Goal: Information Seeking & Learning: Learn about a topic

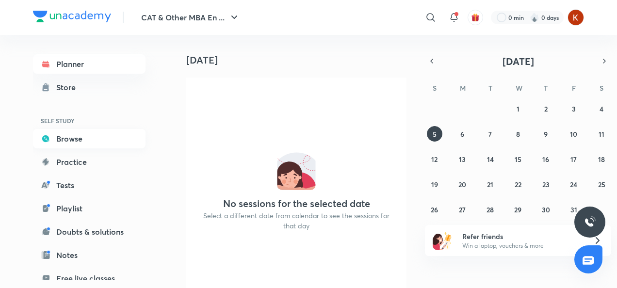
click at [72, 146] on link "Browse" at bounding box center [89, 138] width 113 height 19
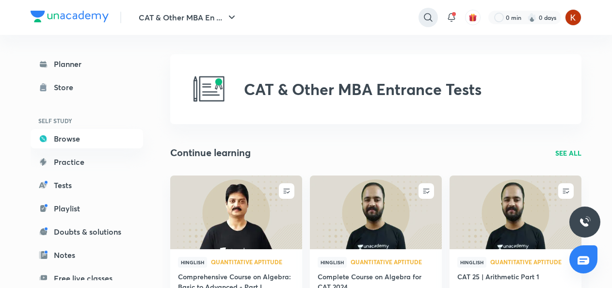
click at [424, 17] on icon at bounding box center [428, 17] width 8 height 8
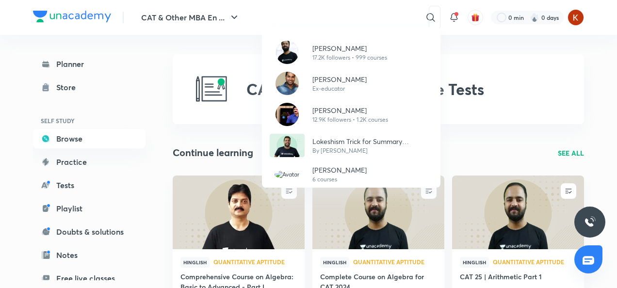
click at [480, 157] on div "[PERSON_NAME][DEMOGRAPHIC_DATA]K followers • 999 courses [PERSON_NAME] Ex-educa…" at bounding box center [308, 144] width 617 height 288
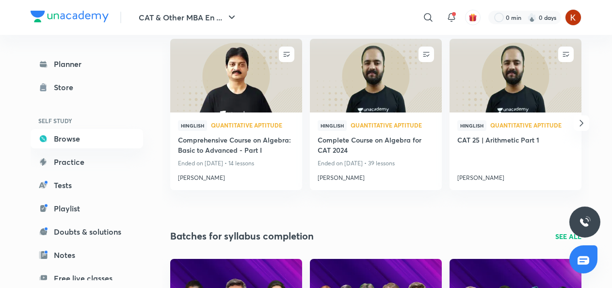
scroll to position [138, 0]
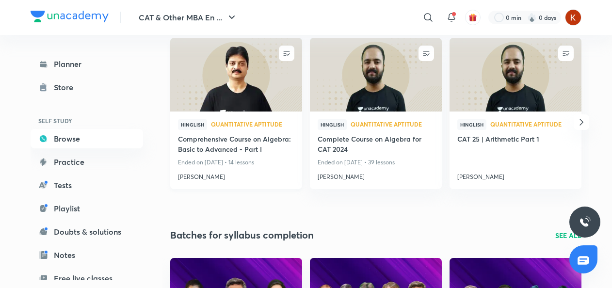
click at [258, 147] on h4 "Comprehensive Course on Algebra: Basic to Advanced - Part I" at bounding box center [236, 145] width 116 height 22
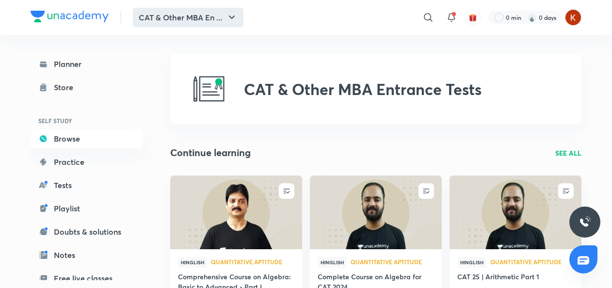
click at [234, 17] on icon "button" at bounding box center [232, 18] width 12 height 12
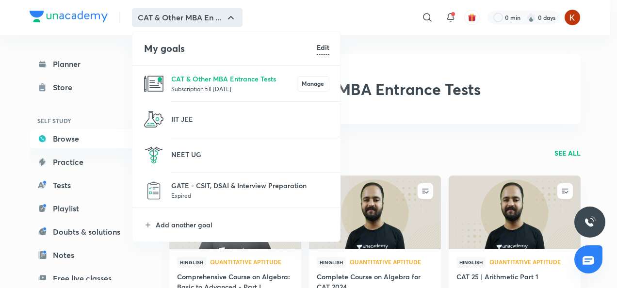
click at [425, 137] on div at bounding box center [308, 144] width 617 height 288
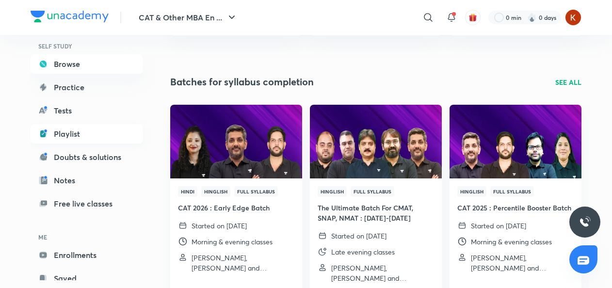
scroll to position [102, 0]
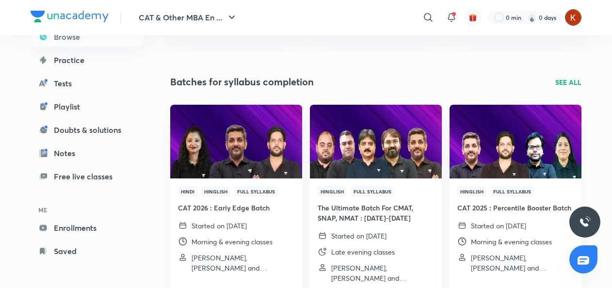
click at [573, 16] on img at bounding box center [573, 17] width 16 height 16
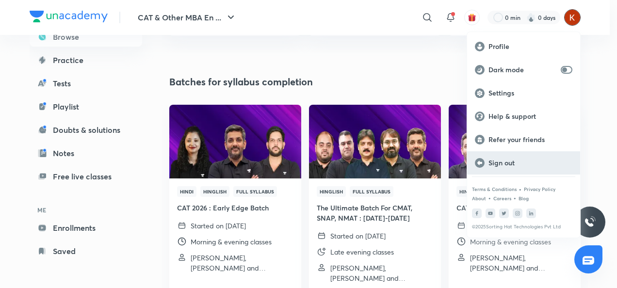
click at [533, 171] on div "Sign out" at bounding box center [523, 162] width 113 height 23
